Goal: Information Seeking & Learning: Understand process/instructions

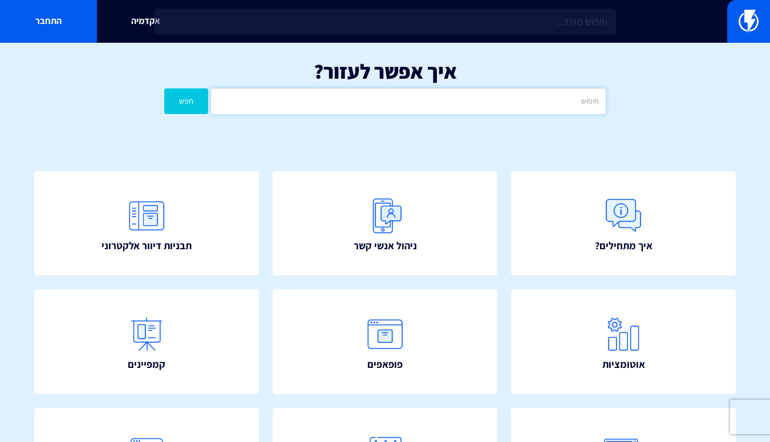
click at [518, 100] on input "text" at bounding box center [408, 101] width 395 height 26
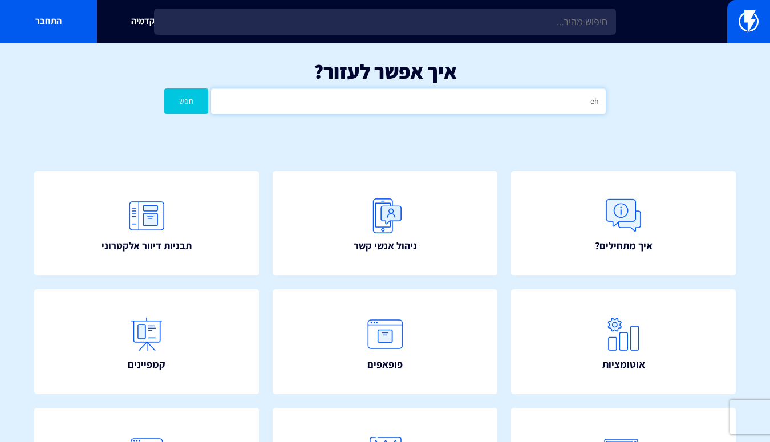
type input "e"
type input "׳"
type input "קישור לעגלה"
click at [186, 100] on button "חפש" at bounding box center [186, 101] width 44 height 26
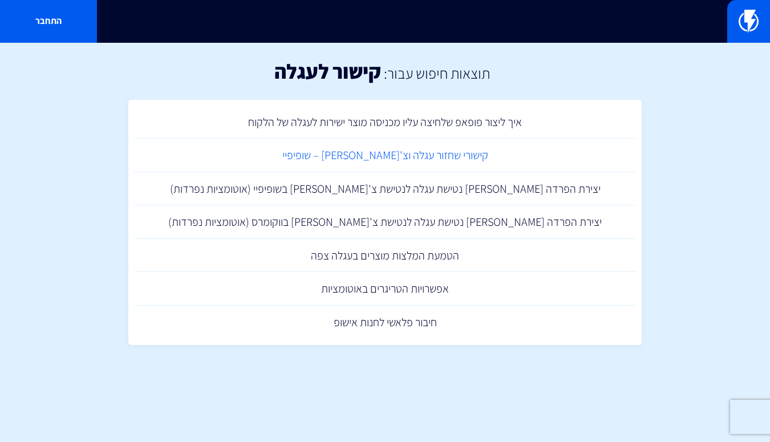
click at [422, 160] on link "קישורי שחזור עגלה וצ'[PERSON_NAME] – שופיפיי" at bounding box center [385, 156] width 502 height 34
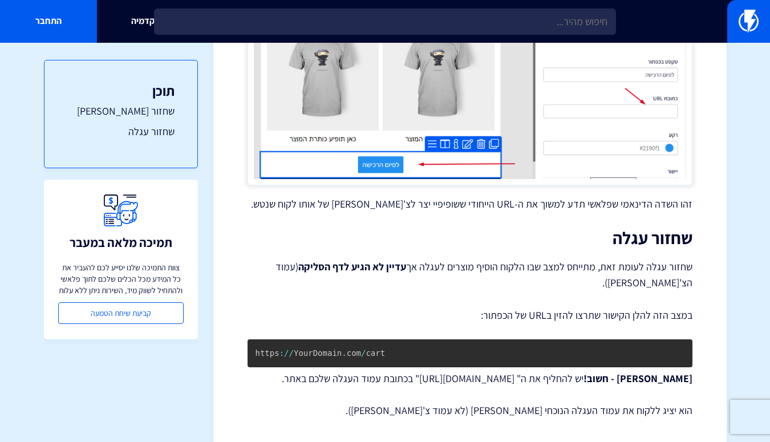
scroll to position [626, 0]
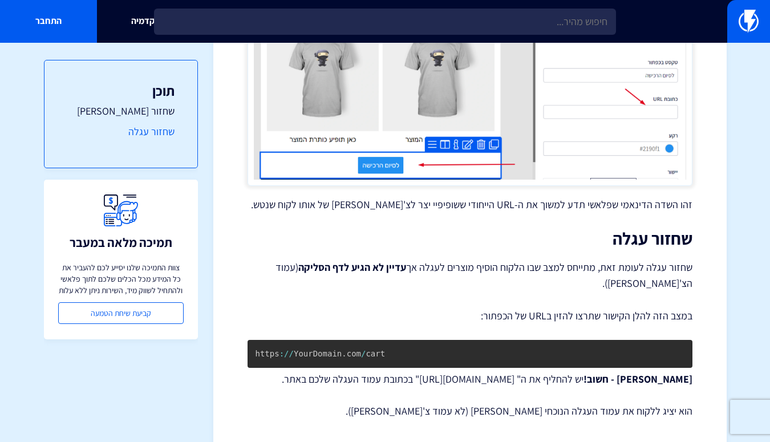
click at [145, 132] on link "שחזור עגלה" at bounding box center [120, 131] width 107 height 15
drag, startPoint x: 363, startPoint y: 309, endPoint x: 219, endPoint y: 302, distance: 143.3
copy code "https : / / YourDomain . com"
click at [739, 15] on img at bounding box center [748, 21] width 20 height 23
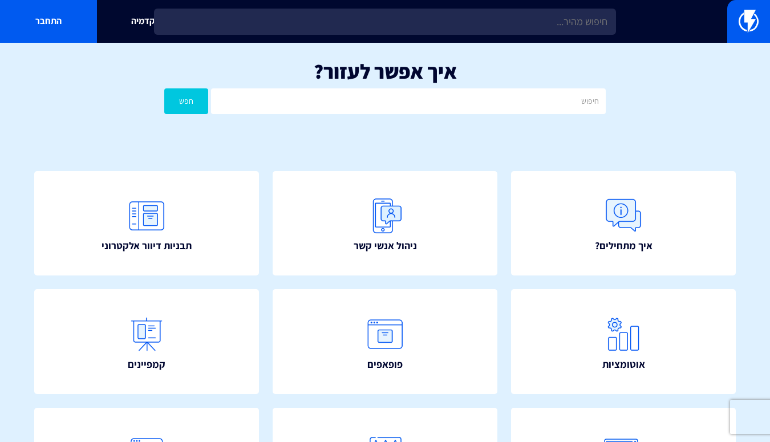
click at [689, 31] on div "אקדמיה התחבר" at bounding box center [385, 21] width 770 height 43
click at [744, 40] on link at bounding box center [748, 21] width 43 height 43
